Goal: Check status: Check status

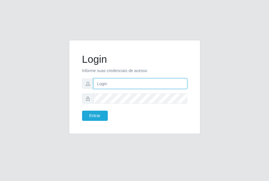
type input "[EMAIL_ADDRESS][DOMAIN_NAME]"
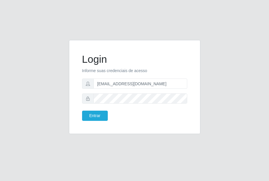
click at [90, 123] on div "Login Informe suas credenciais de acesso [EMAIL_ADDRESS][DOMAIN_NAME] Entrar" at bounding box center [134, 86] width 117 height 79
click at [92, 119] on button "Entrar" at bounding box center [95, 116] width 26 height 10
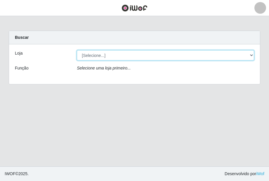
click at [242, 53] on select "[Selecione...] [GEOGRAPHIC_DATA] - [GEOGRAPHIC_DATA]" at bounding box center [165, 55] width 177 height 10
select select "432"
click at [77, 50] on select "[Selecione...] [GEOGRAPHIC_DATA] - [GEOGRAPHIC_DATA]" at bounding box center [165, 55] width 177 height 10
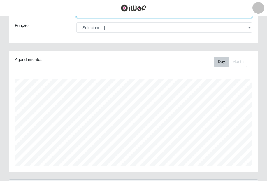
scroll to position [103, 0]
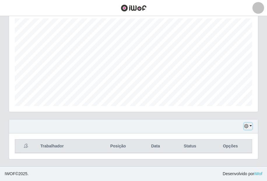
click at [251, 124] on button "button" at bounding box center [248, 126] width 8 height 7
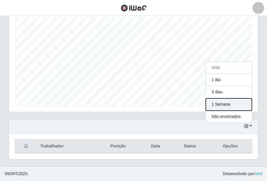
click at [235, 110] on button "1 Semana" at bounding box center [229, 104] width 46 height 12
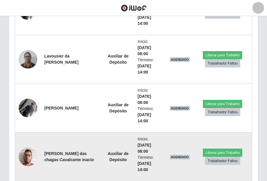
scroll to position [834, 0]
